Goal: Entertainment & Leisure: Consume media (video, audio)

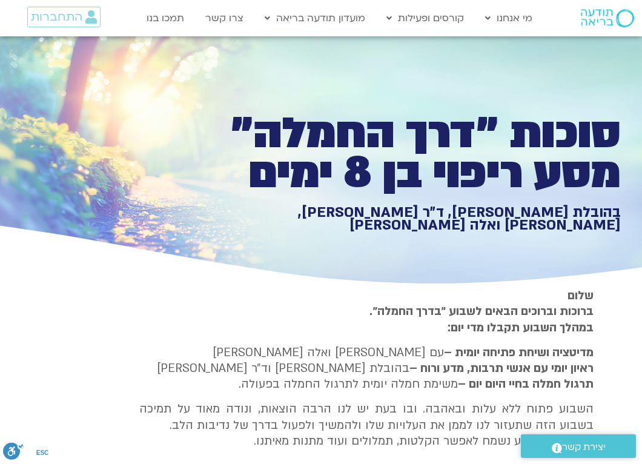
scroll to position [1830, -1]
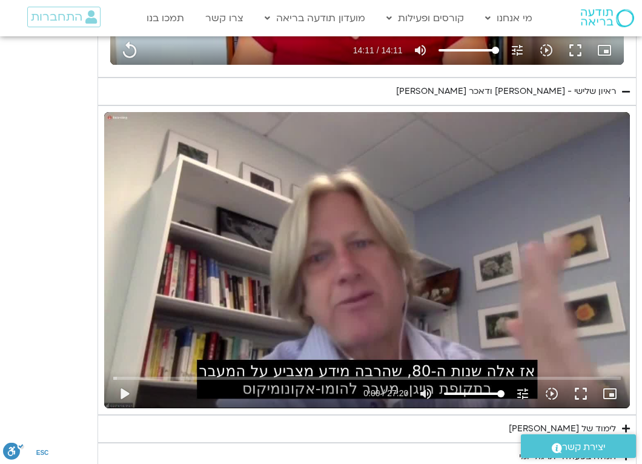
type input "3128.933333"
type input "851.4"
type input "3128.933333"
type input "851.4"
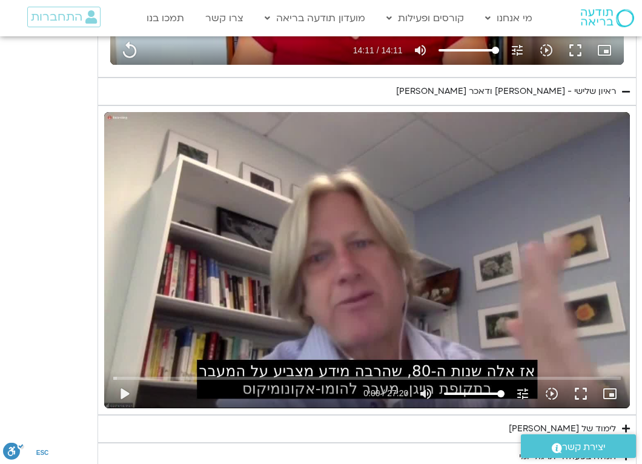
type input "3128.933333"
type input "851.4"
type input "3128.933333"
type input "851.4"
type input "3128.933333"
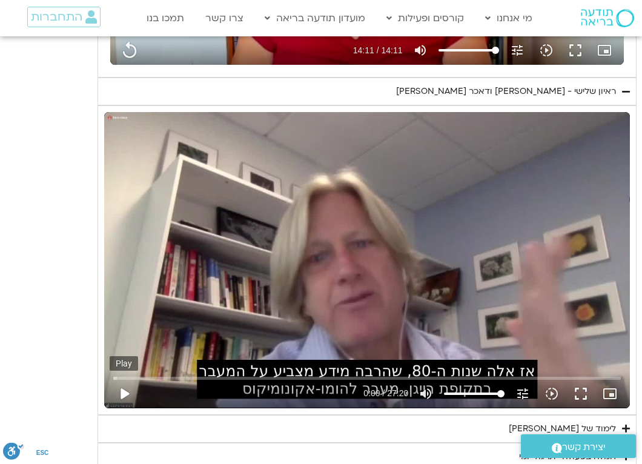
type input "851.4"
type input "3128.933333"
type input "851.4"
type input "3128.933333"
type input "851.4"
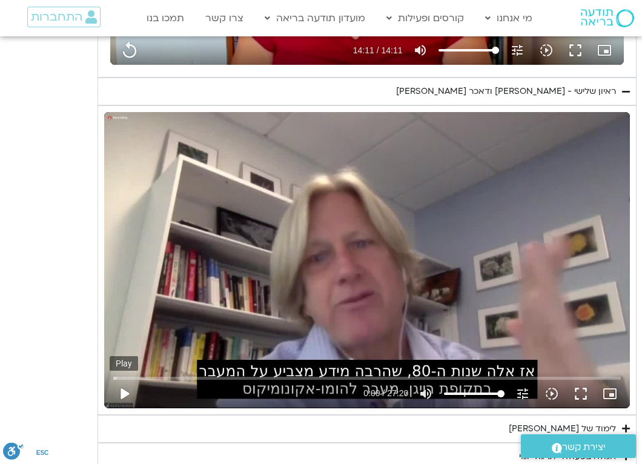
type input "3128.933333"
type input "851.4"
type input "3128.933333"
type input "851.4"
click at [125, 392] on button "play_arrow" at bounding box center [124, 393] width 29 height 29
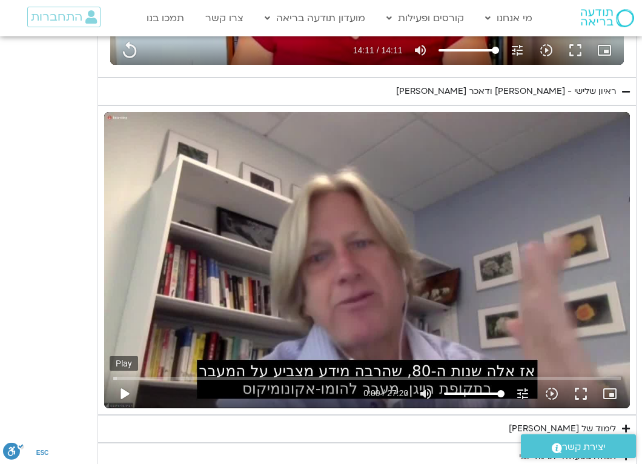
type input "3128.933333"
type input "851.4"
type input "0.008656"
type input "3128.933333"
type input "851.4"
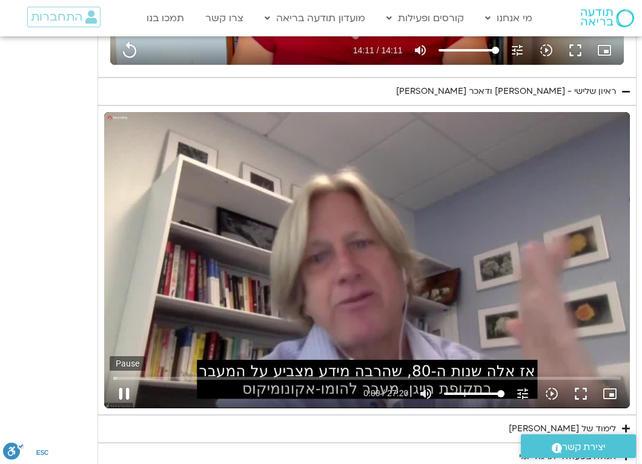
type input "0.068928"
type input "3128.933333"
type input "0.187013"
type input "851.4"
type input "0.270491"
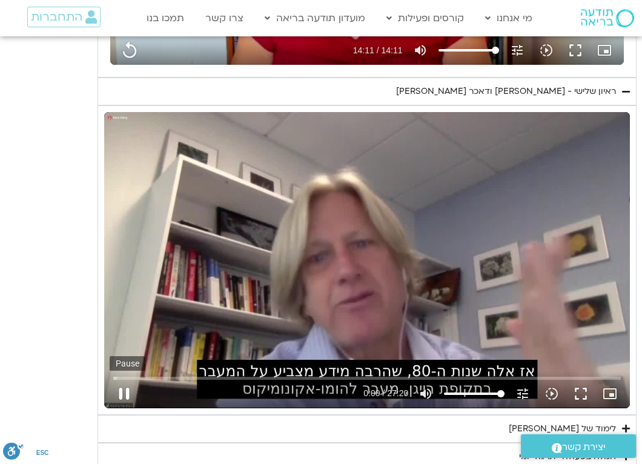
type input "3128.933333"
type input "0.304077"
type input "851.4"
type input "0.336746"
type input "3128.933333"
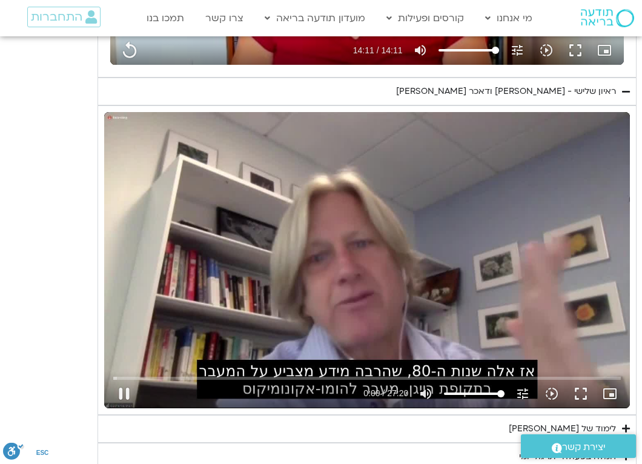
type input "851.4"
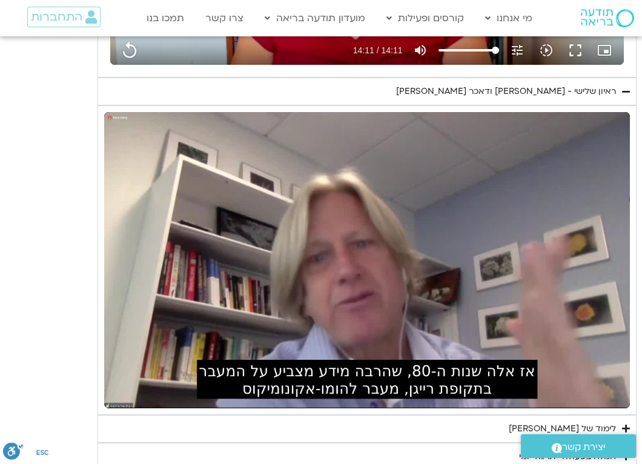
type input "3128.933333"
type input "851.4"
type input "3128.933333"
type input "851.4"
type input "3128.933333"
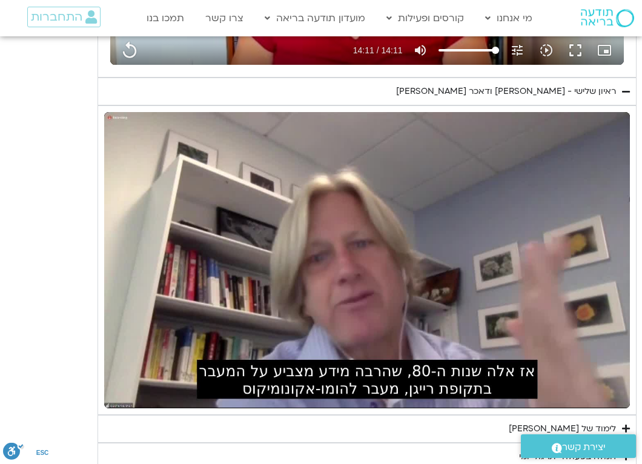
type input "851.4"
type input "3128.933333"
type input "851.4"
type input "3128.933333"
type input "851.4"
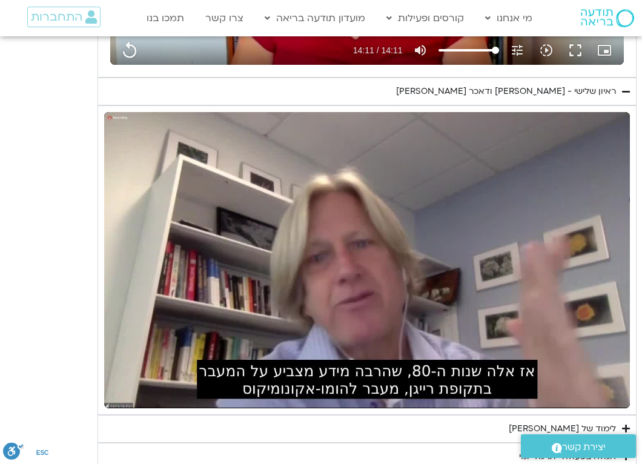
type input "1.155904"
type input "3128.933333"
type input "1.187262"
type input "851.4"
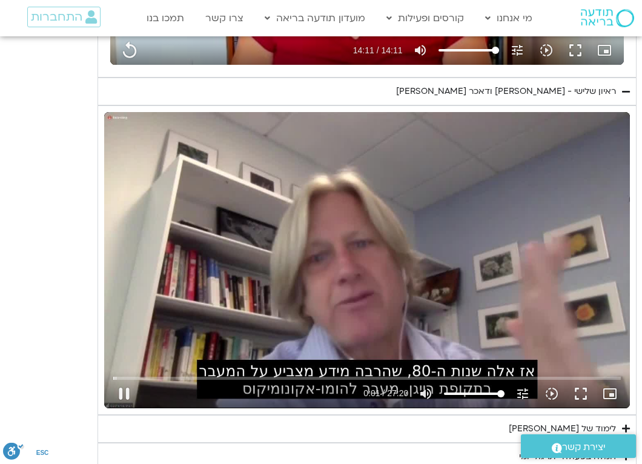
type input "1.268525"
type input "3128.933333"
type input "1.320188"
type input "851.4"
type input "1.402437"
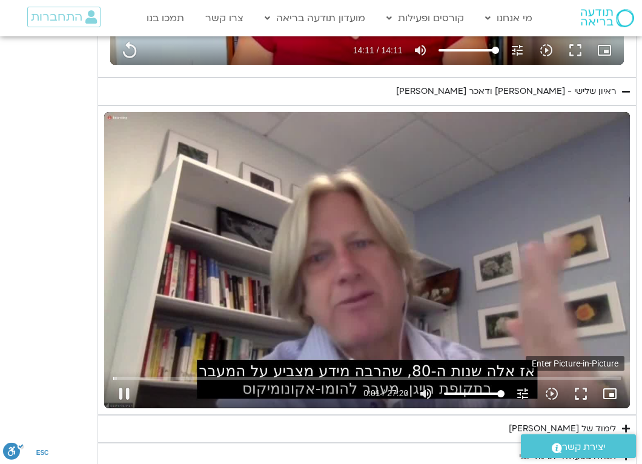
type input "3128.933333"
type input "1.453762"
type input "851.4"
type input "1.520174"
type input "3128.933333"
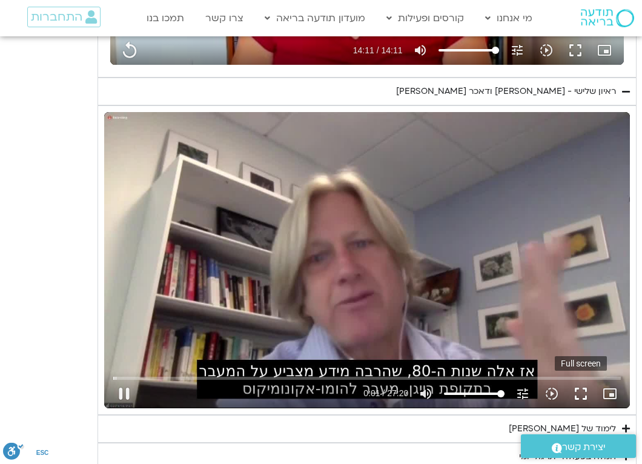
type input "1.570294"
type input "851.4"
type input "1.6536"
type input "3128.933333"
type input "851.4"
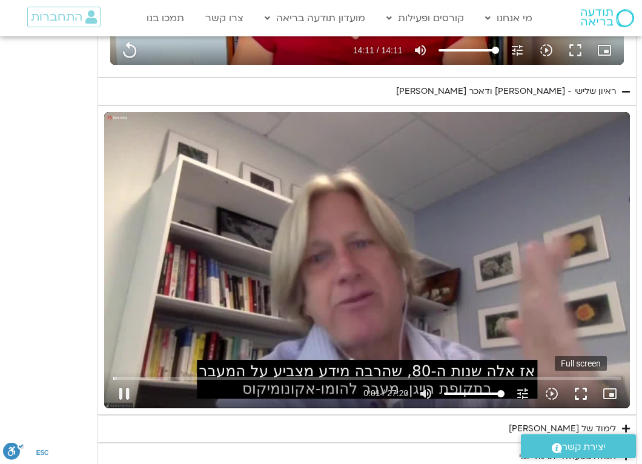
type input "1.716514"
type input "3128.933333"
type input "851.4"
type input "1.843263"
type input "3128.933333"
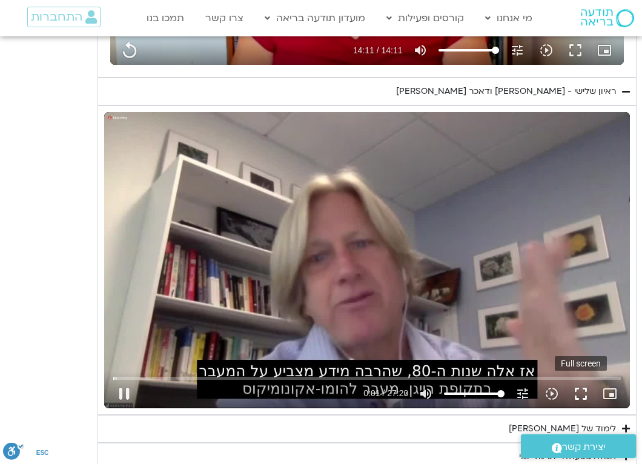
type input "851.4"
type input "1.969537"
type input "3128.933333"
type input "851.4"
type input "2.094733"
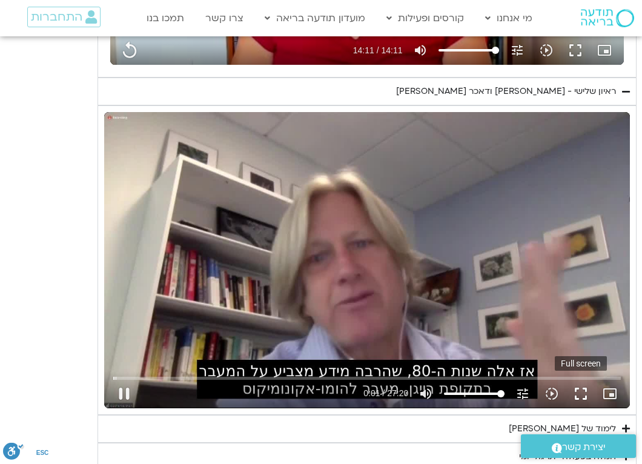
type input "3128.933333"
type input "851.4"
type input "2.221768"
type input "3128.933333"
type input "851.4"
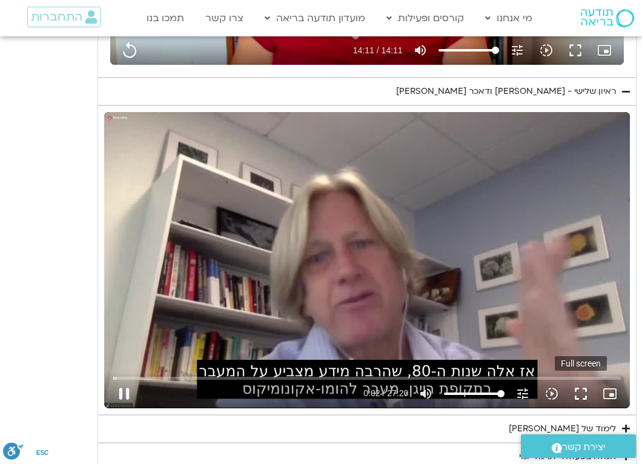
type input "2.349221"
type input "3128.933333"
type input "851.4"
type input "2.474297"
type input "3128.933333"
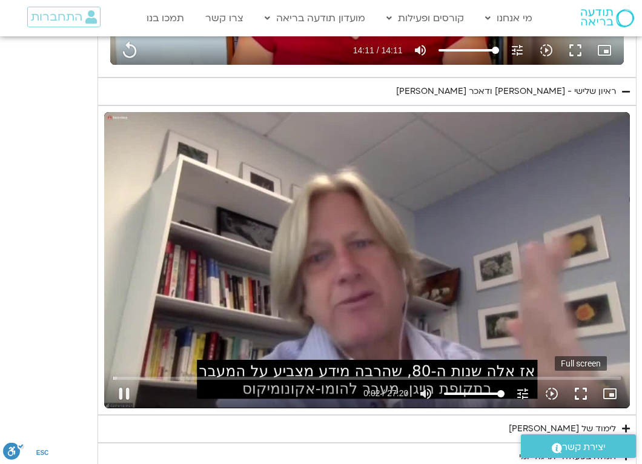
type input "851.4"
type input "2.59979"
type input "3128.933333"
type input "851.4"
type input "2.725151"
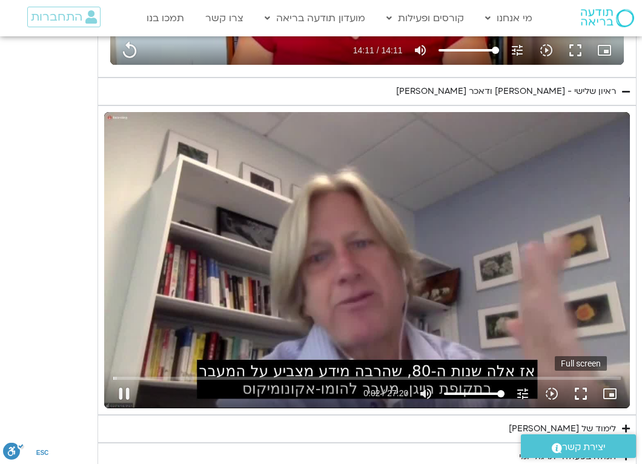
type input "3128.933333"
type input "851.4"
type input "2.853996"
type input "3128.933333"
type input "851.4"
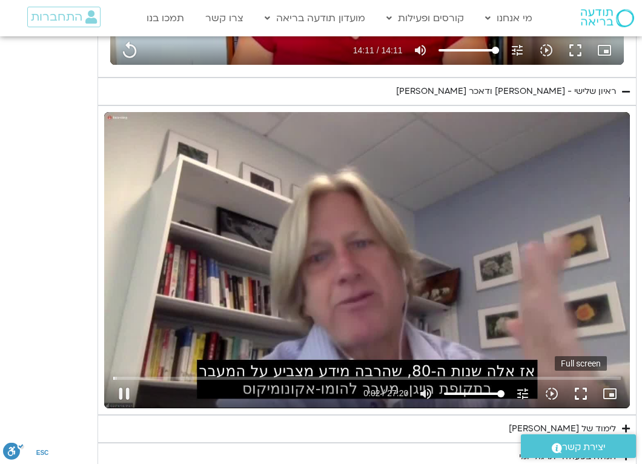
type input "2.982354"
type input "3128.933333"
type input "851.4"
type input "3.108137"
type input "3128.933333"
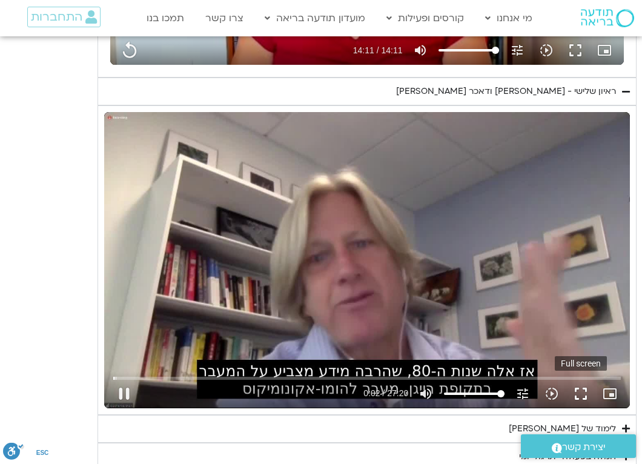
type input "851.4"
type input "3.234121"
type input "3128.933333"
type input "851.4"
type input "3.36016"
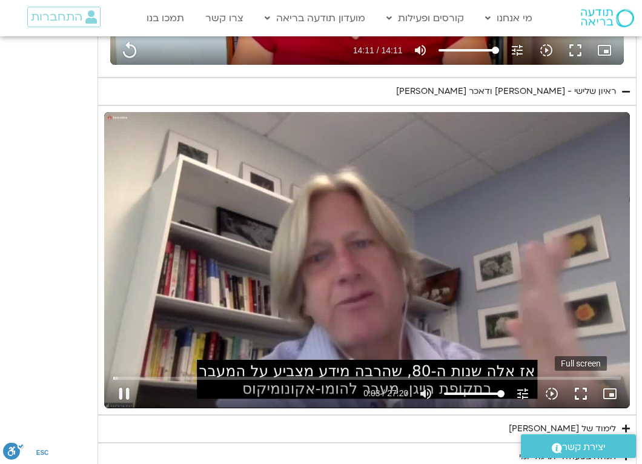
type input "3128.933333"
type input "851.4"
type input "3.486186"
type input "3128.933333"
type input "851.4"
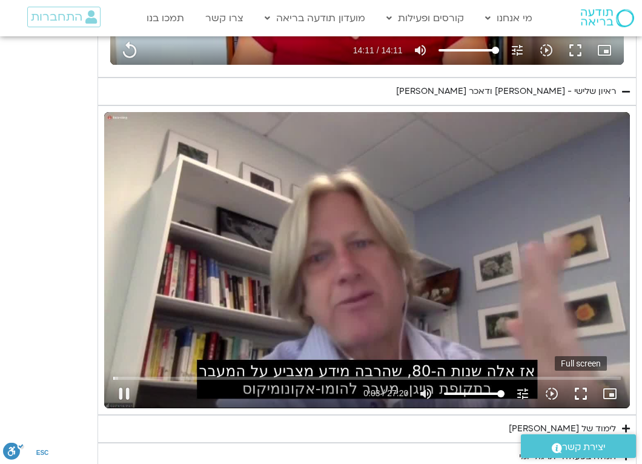
type input "3.611651"
type input "3128.933333"
type input "851.4"
type input "3.740525"
type input "3128.933333"
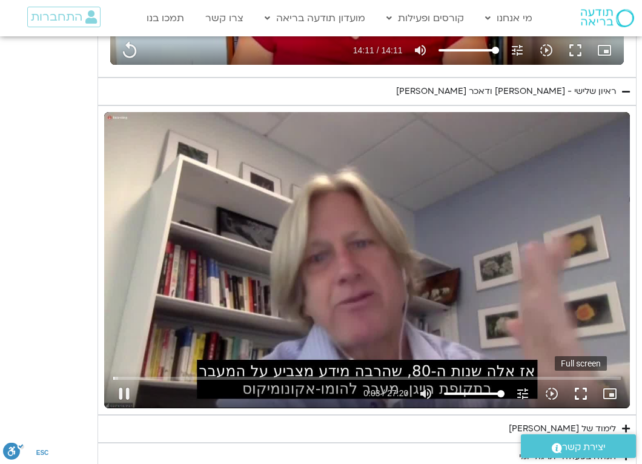
type input "851.4"
type input "3.866832"
type input "3128.933333"
type input "851.4"
type input "3.993215"
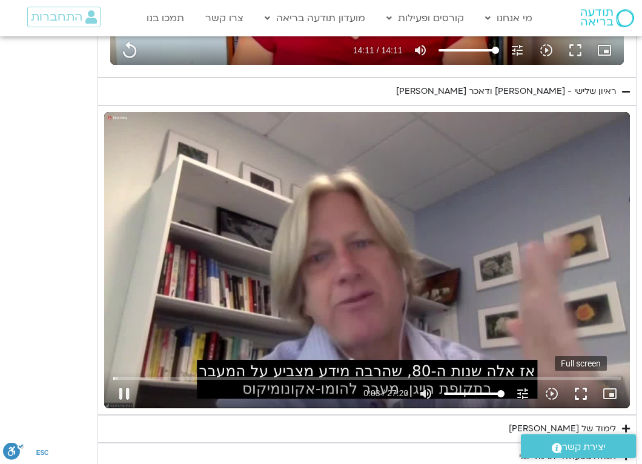
type input "3128.933333"
type input "851.4"
type input "4.119536"
type input "3128.933333"
type input "851.4"
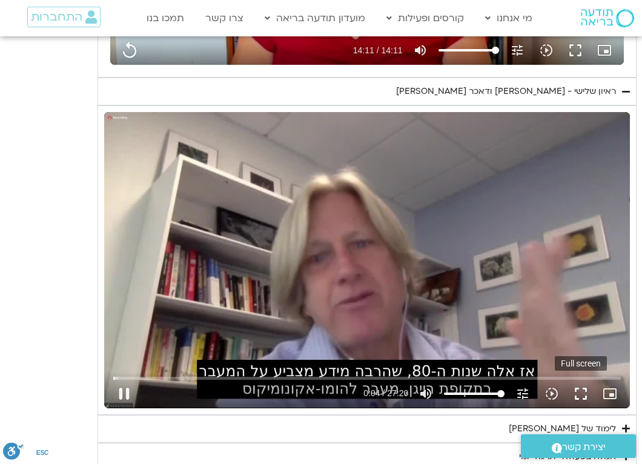
type input "4.245895"
type input "3128.933333"
type input "851.4"
type input "4.37151"
type input "3128.933333"
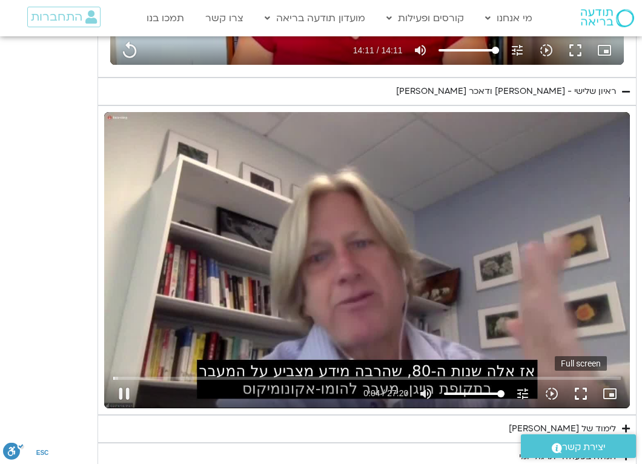
type input "851.4"
type input "4.496682"
type input "3128.933333"
type input "851.4"
type input "4.622011"
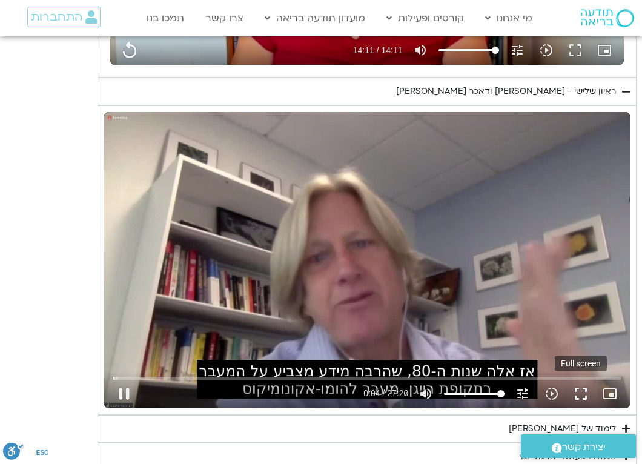
type input "3128.933333"
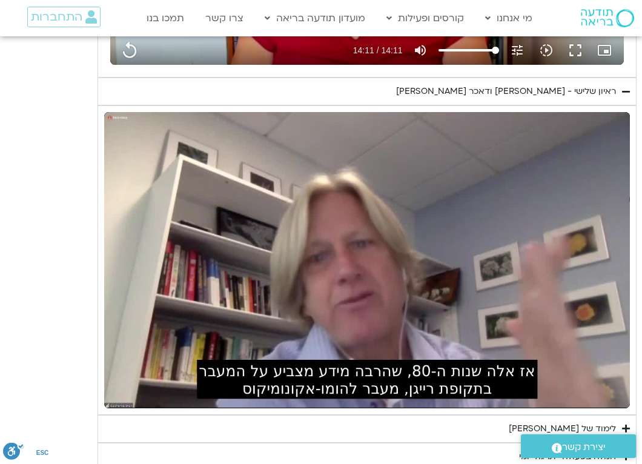
type input "851.4"
type input "3128.933333"
type input "851.4"
type input "3128.933333"
type input "851.4"
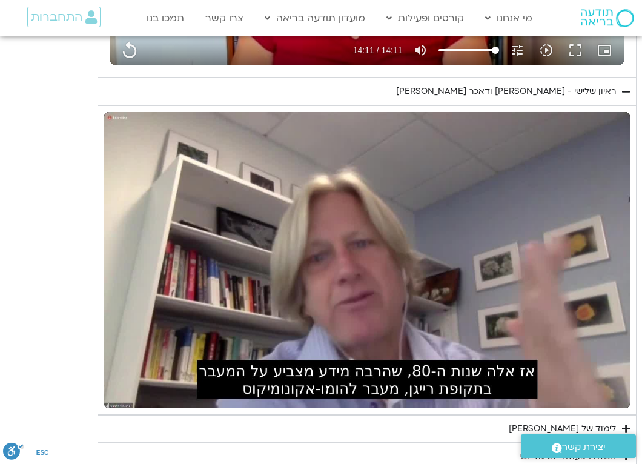
type input "3128.933333"
type input "851.4"
type input "3128.933333"
type input "851.4"
type input "3128.933333"
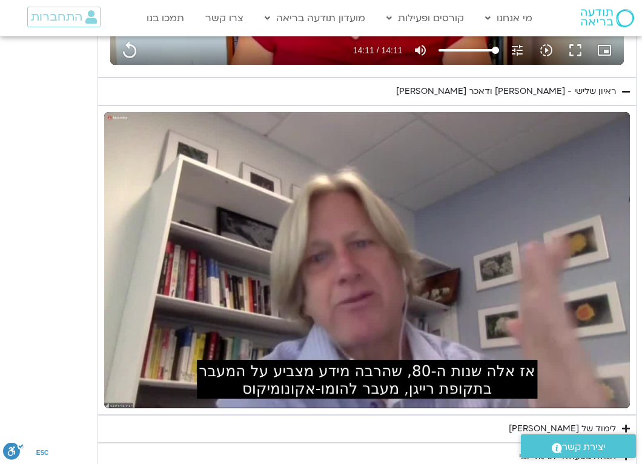
type input "851.4"
type input "3128.933333"
type input "851.4"
type input "3128.933333"
type input "851.4"
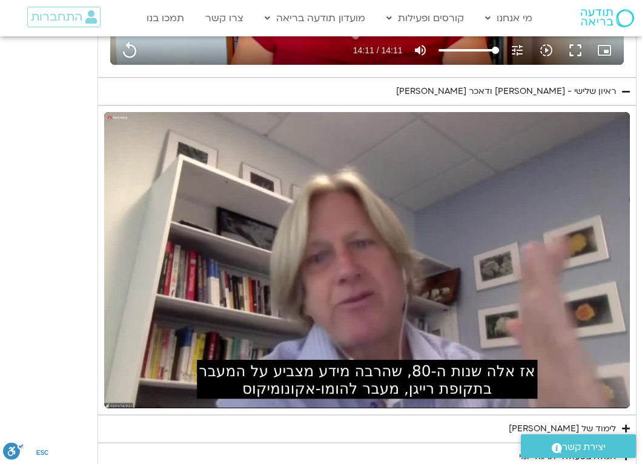
type input "3128.933333"
type input "851.4"
type input "3128.933333"
type input "851.4"
type input "3128.933333"
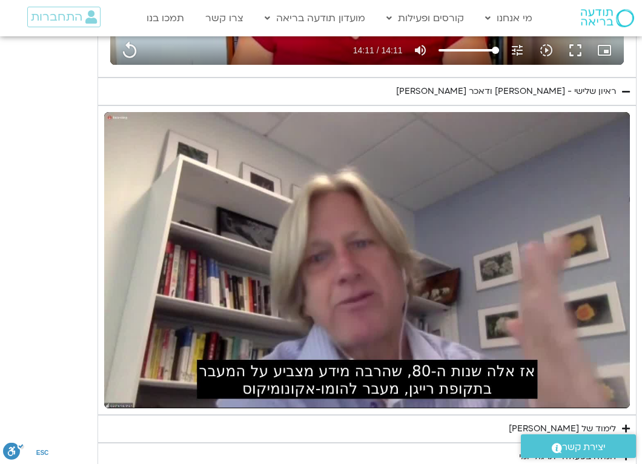
type input "851.4"
type input "3128.933333"
type input "851.4"
type input "3128.933333"
type input "851.4"
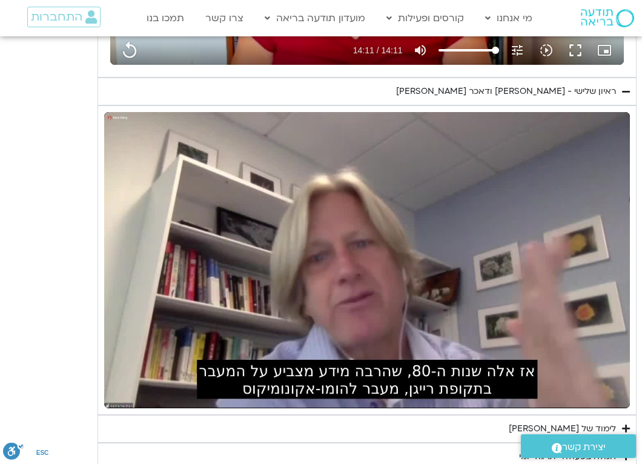
type input "3128.933333"
type input "851.4"
type input "3128.933333"
type input "851.4"
type input "3128.933333"
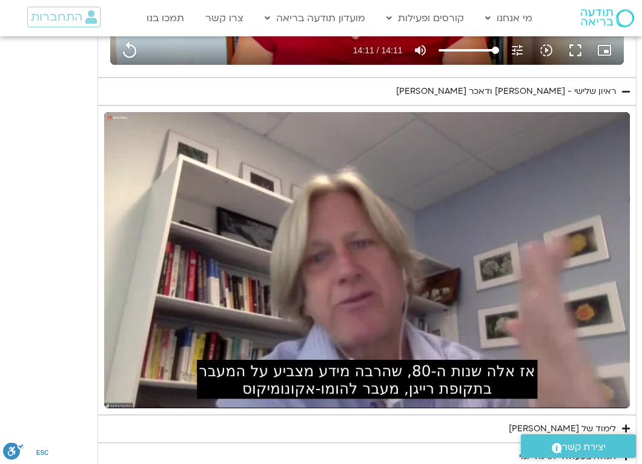
type input "851.4"
type input "3128.933333"
type input "851.4"
type input "3128.933333"
type input "851.4"
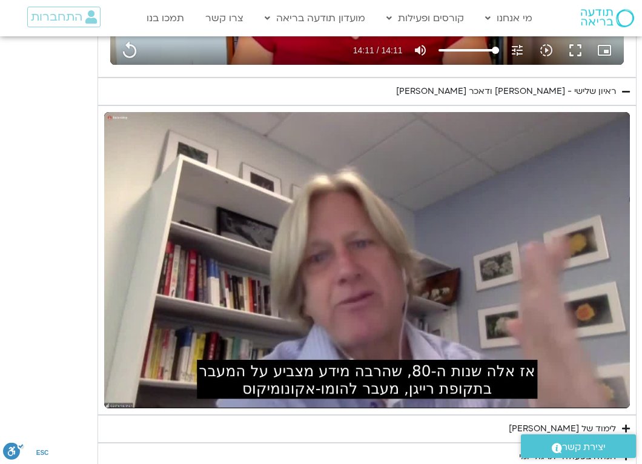
type input "3128.933333"
type input "851.4"
type input "3128.933333"
type input "851.4"
type input "3128.933333"
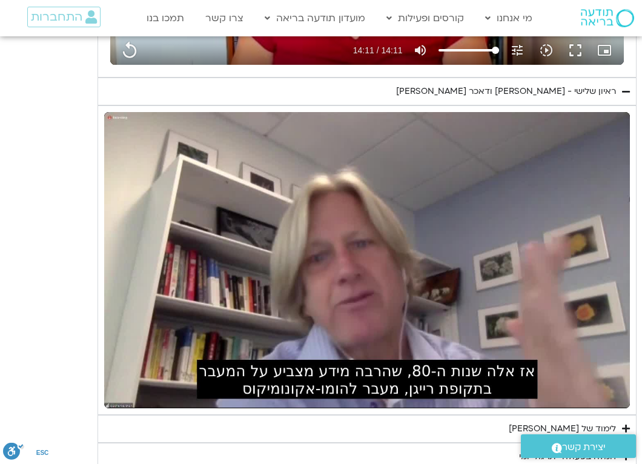
type input "851.4"
type input "3128.933333"
type input "851.4"
type input "3128.933333"
type input "851.4"
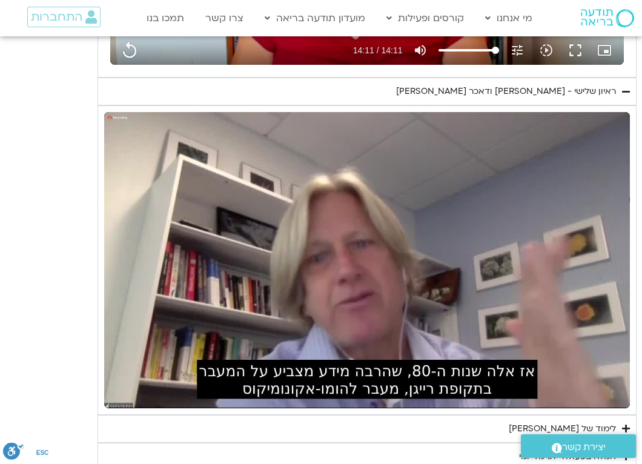
type input "3128.933333"
type input "851.4"
type input "3128.933333"
type input "851.4"
type input "3128.933333"
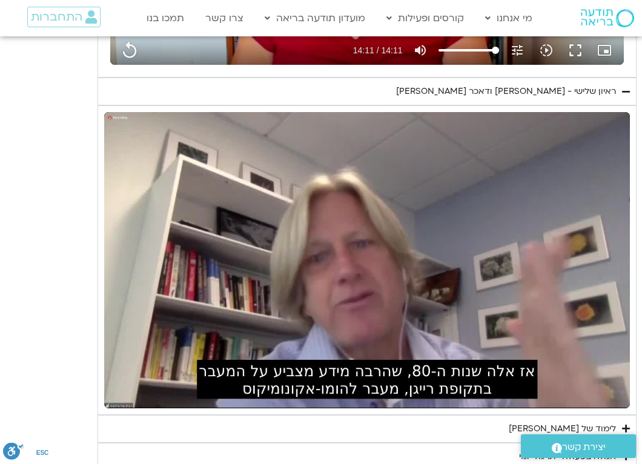
type input "851.4"
type input "3128.933333"
type input "851.4"
type input "3128.933333"
type input "851.4"
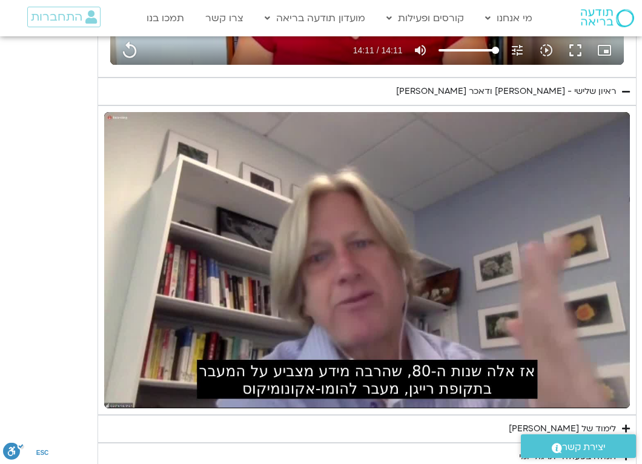
type input "3128.933333"
type input "851.4"
type input "3128.933333"
type input "851.4"
type input "3128.933333"
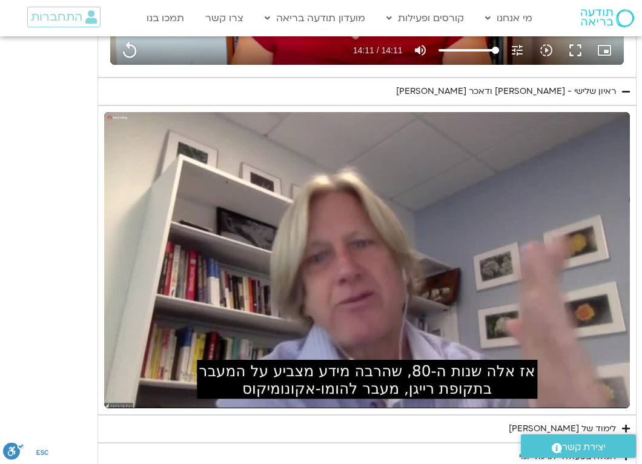
type input "851.4"
type input "3128.933333"
type input "851.4"
type input "3128.933333"
type input "851.4"
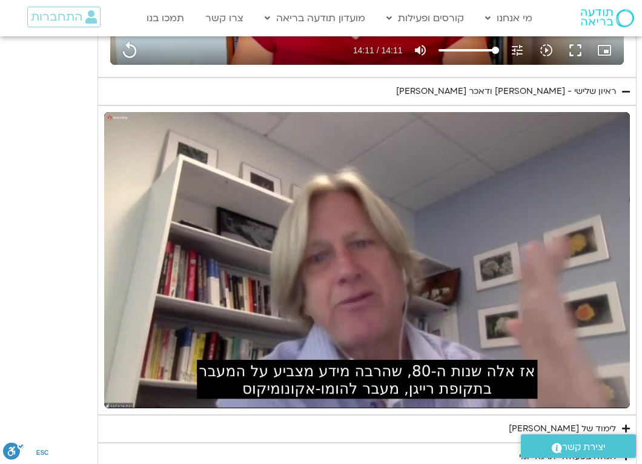
type input "3128.933333"
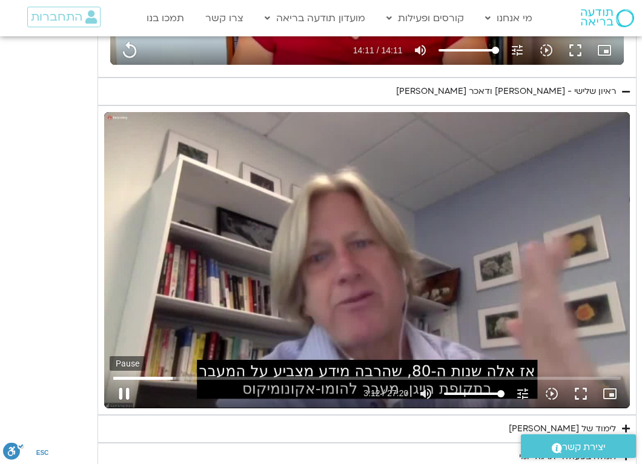
click at [127, 393] on button "pause" at bounding box center [124, 393] width 29 height 29
click at [131, 393] on button "play_arrow" at bounding box center [124, 393] width 29 height 29
click at [583, 390] on button "fullscreen" at bounding box center [581, 393] width 29 height 29
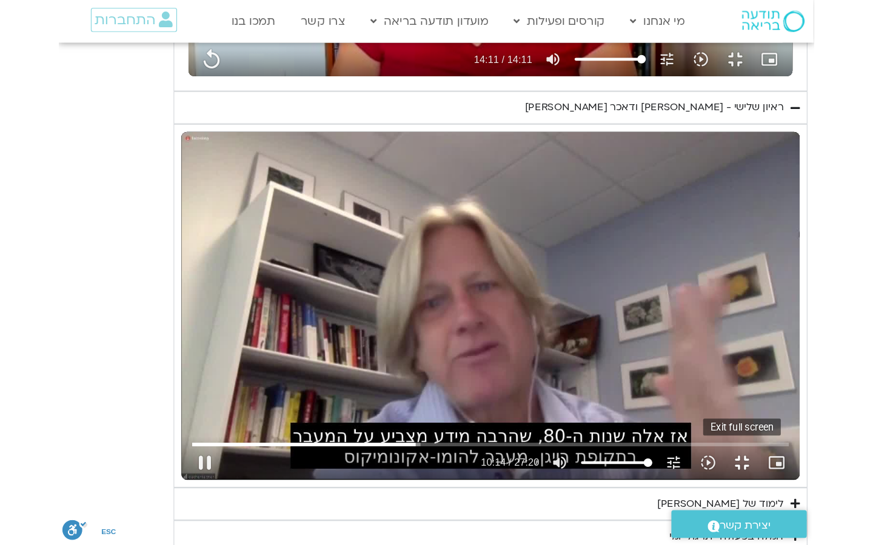
scroll to position [1830, 0]
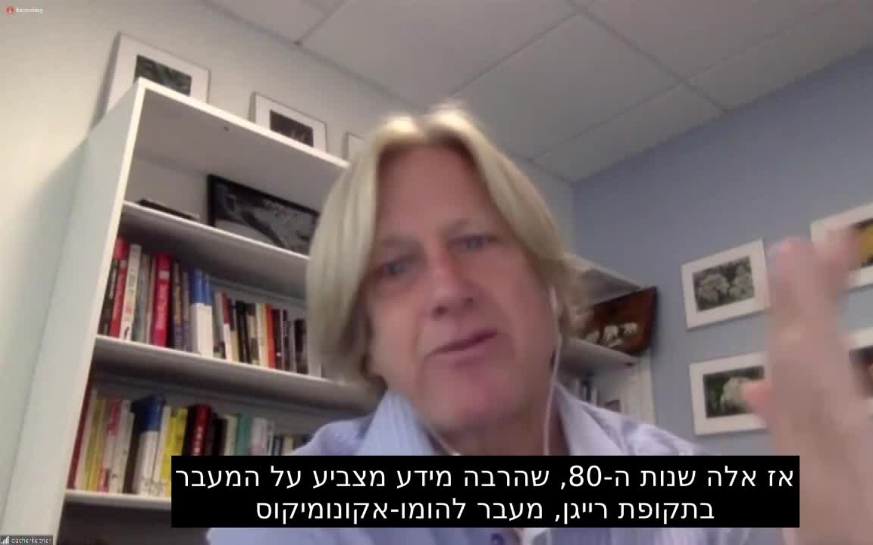
click at [642, 437] on div "Skip Ad 16:43 pause 10:18 / 27:20 volume_up Mute tune Resolution Auto 720p slow…" at bounding box center [436, 272] width 873 height 545
